Goal: Find specific page/section: Find specific page/section

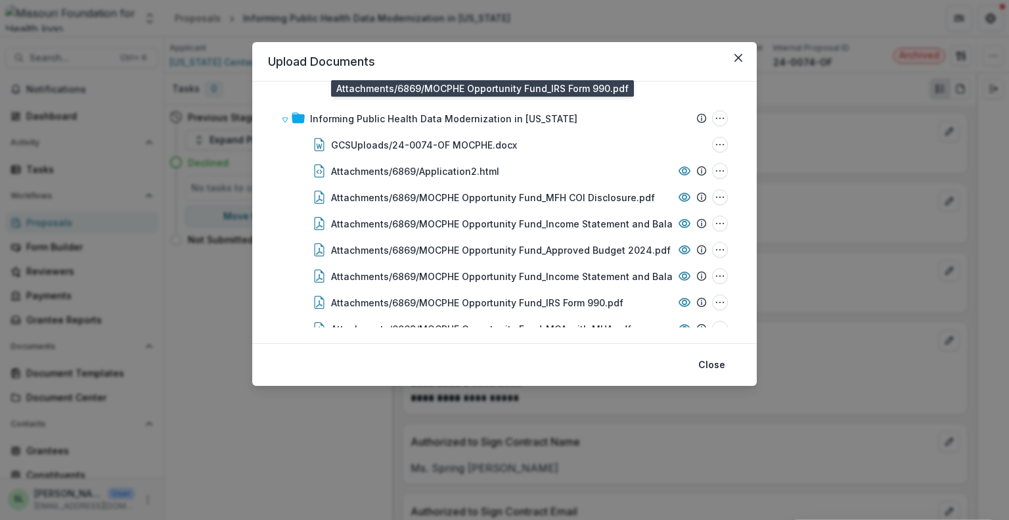
scroll to position [193, 0]
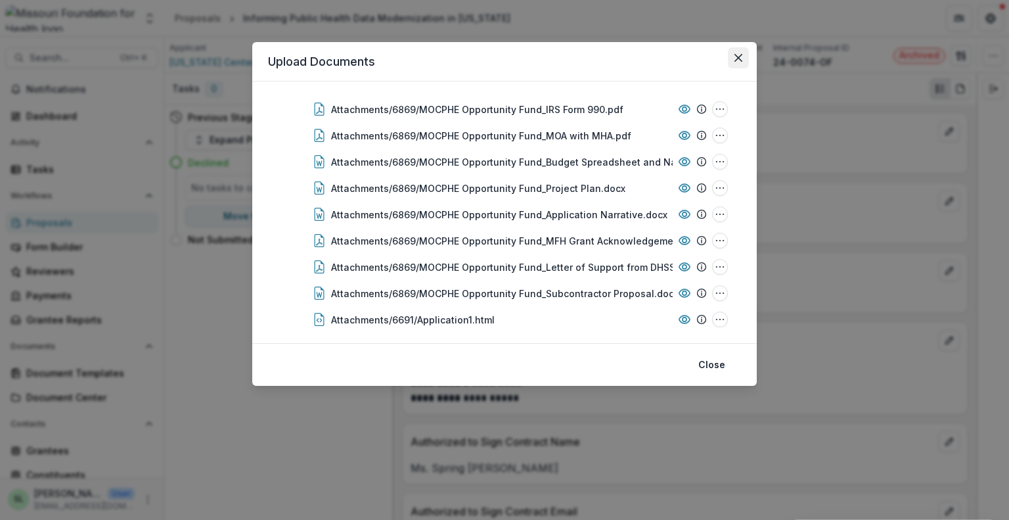
click at [741, 66] on button "Close" at bounding box center [738, 57] width 21 height 21
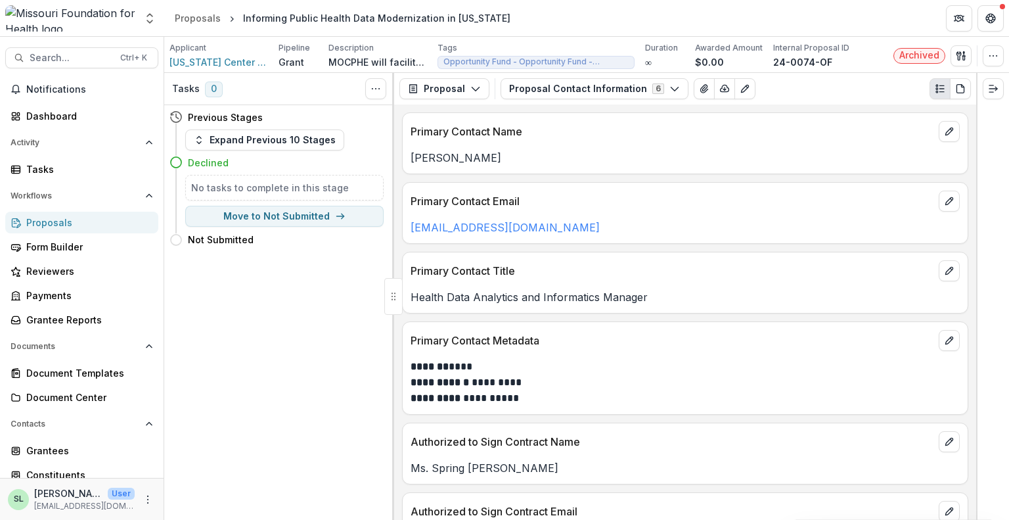
click at [24, 220] on link "Proposals" at bounding box center [81, 223] width 153 height 22
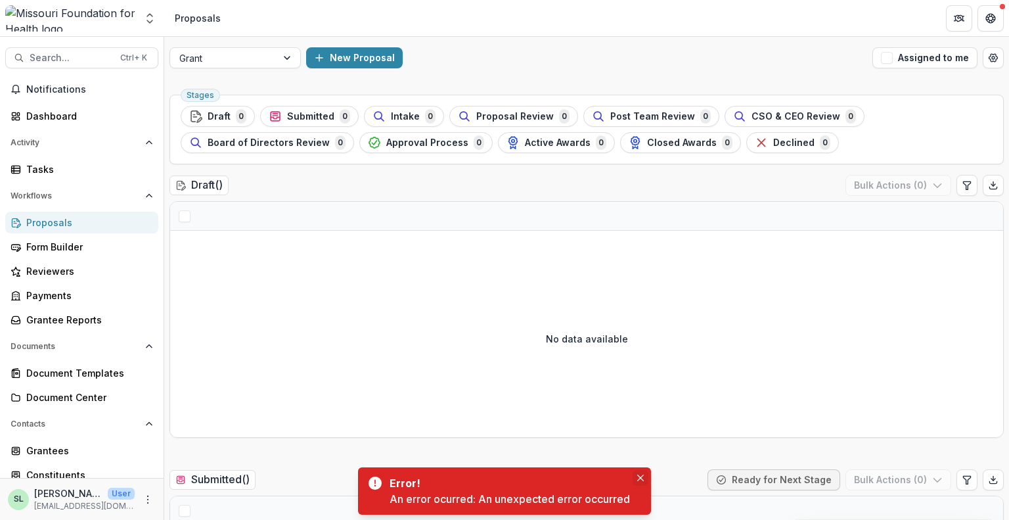
click at [642, 482] on button "Close" at bounding box center [641, 478] width 16 height 16
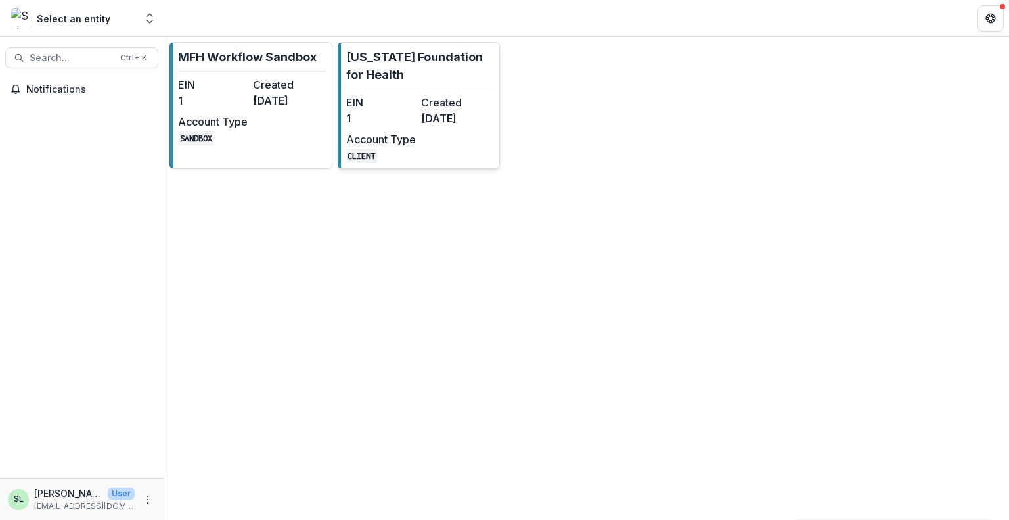
click at [435, 110] on dd "8 months ago" at bounding box center [456, 118] width 70 height 16
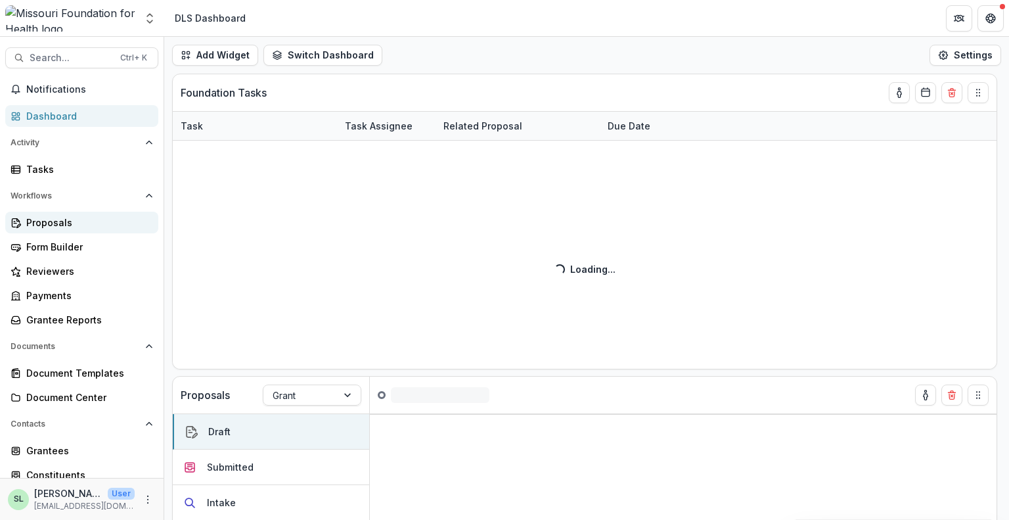
click at [39, 220] on div "Proposals" at bounding box center [87, 222] width 122 height 14
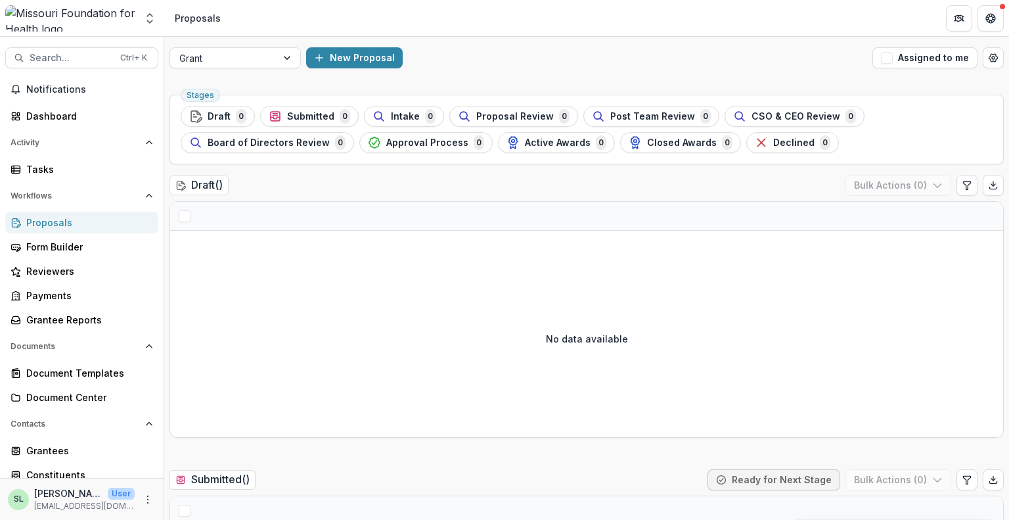
click at [47, 216] on div "Proposals" at bounding box center [87, 222] width 122 height 14
click at [939, 65] on button "Assigned to me" at bounding box center [924, 57] width 105 height 21
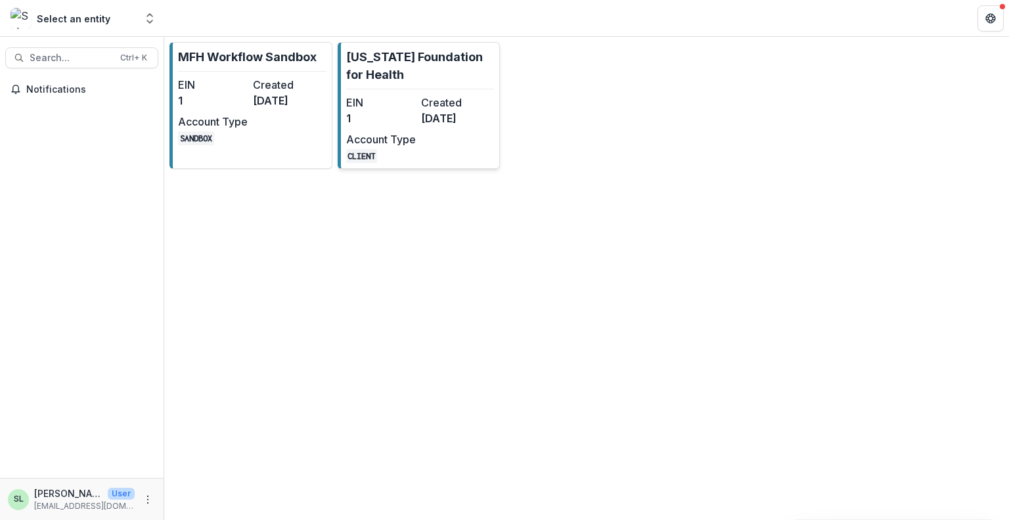
click at [441, 99] on dt "Created" at bounding box center [456, 103] width 70 height 16
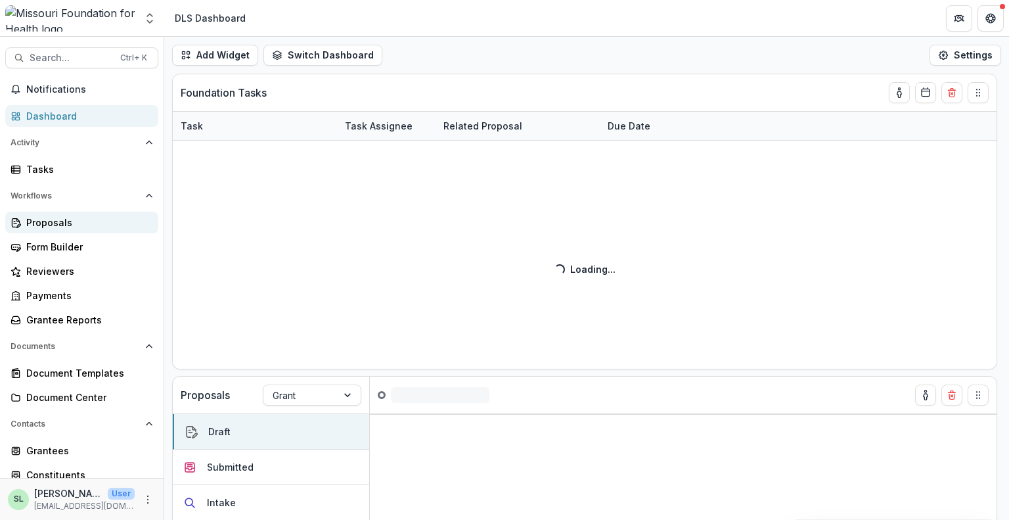
click at [32, 228] on div "Proposals" at bounding box center [87, 222] width 122 height 14
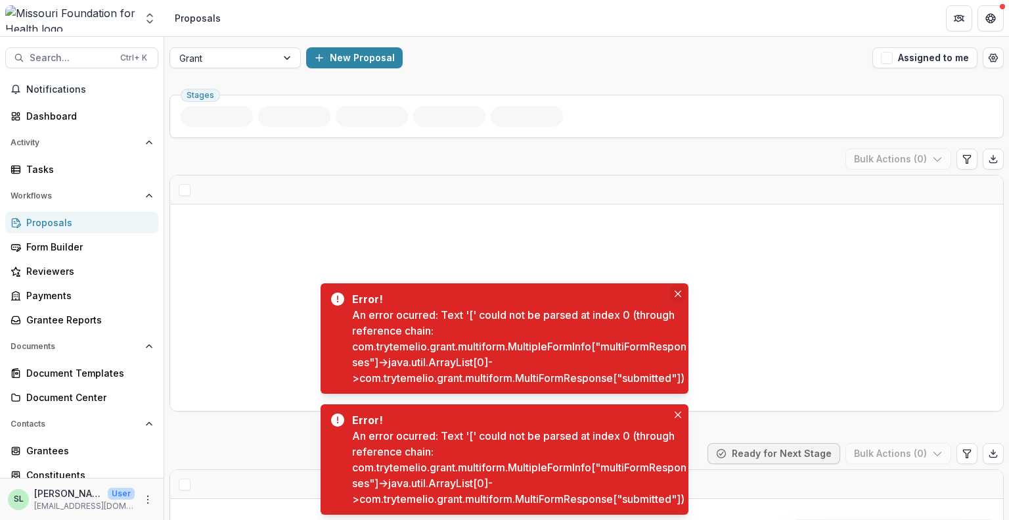
click at [677, 290] on icon "Close" at bounding box center [678, 293] width 7 height 7
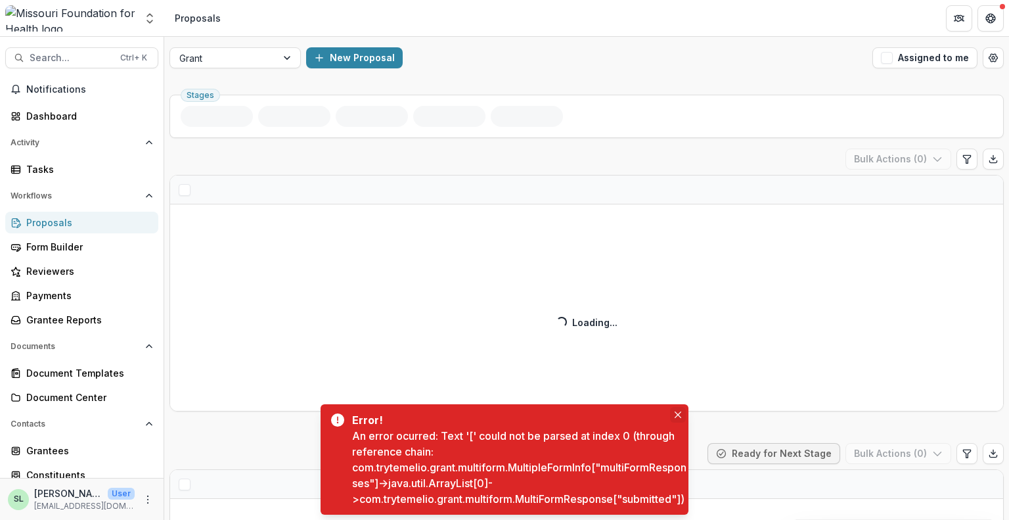
click at [677, 411] on icon "Close" at bounding box center [678, 414] width 7 height 7
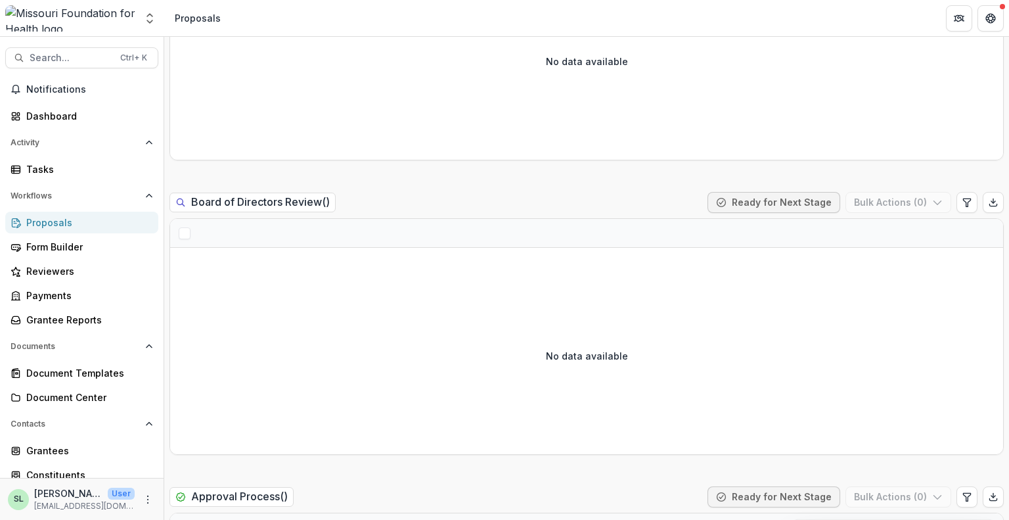
scroll to position [1420, 0]
